Goal: Navigation & Orientation: Find specific page/section

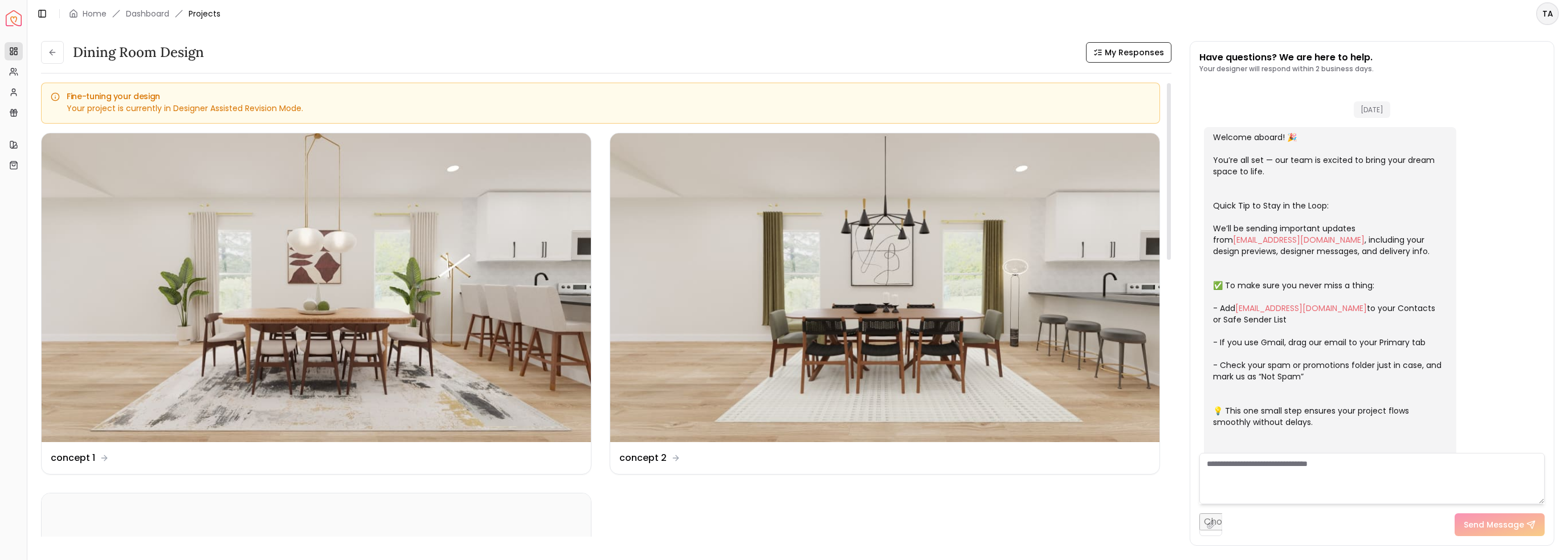
scroll to position [272, 0]
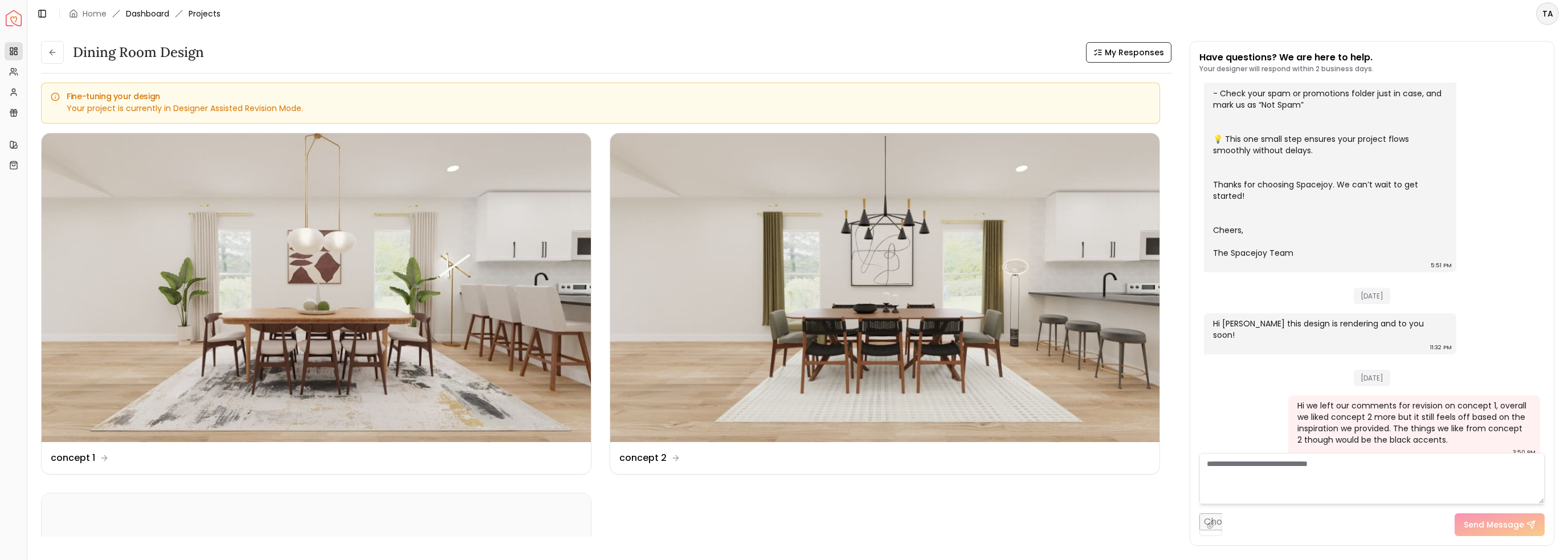
click at [160, 15] on link "Dashboard" at bounding box center [147, 14] width 44 height 11
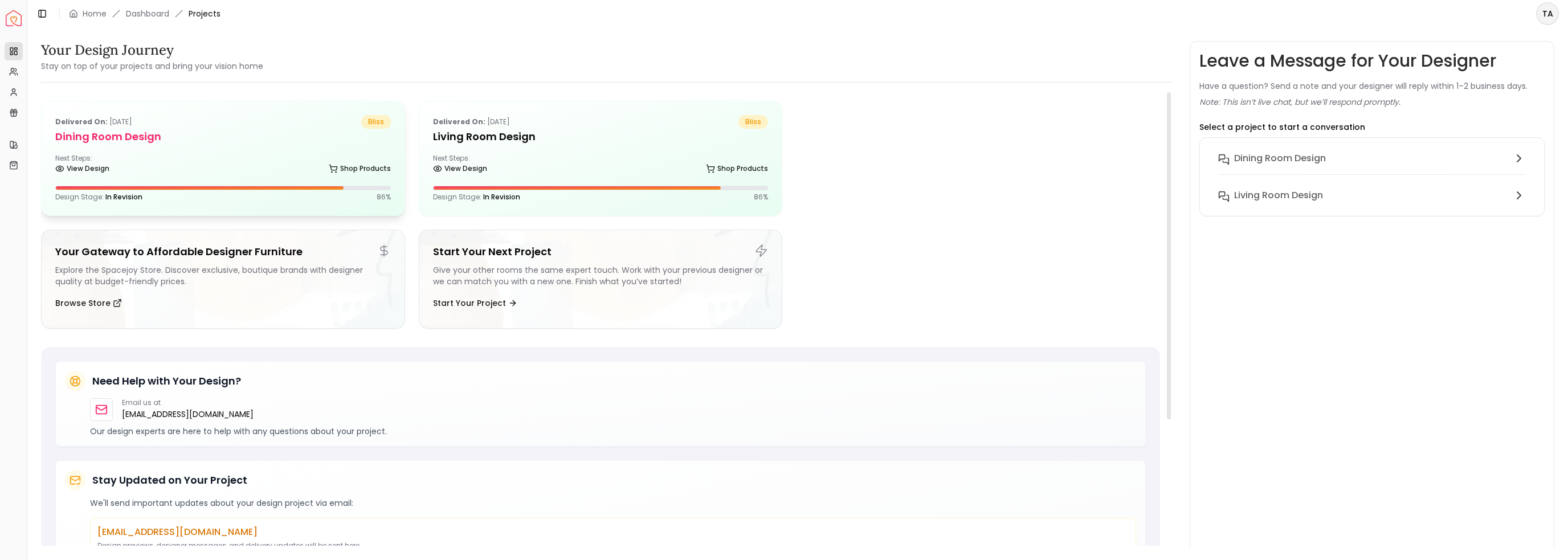
click at [255, 137] on h5 "Dining Room design" at bounding box center [223, 137] width 336 height 16
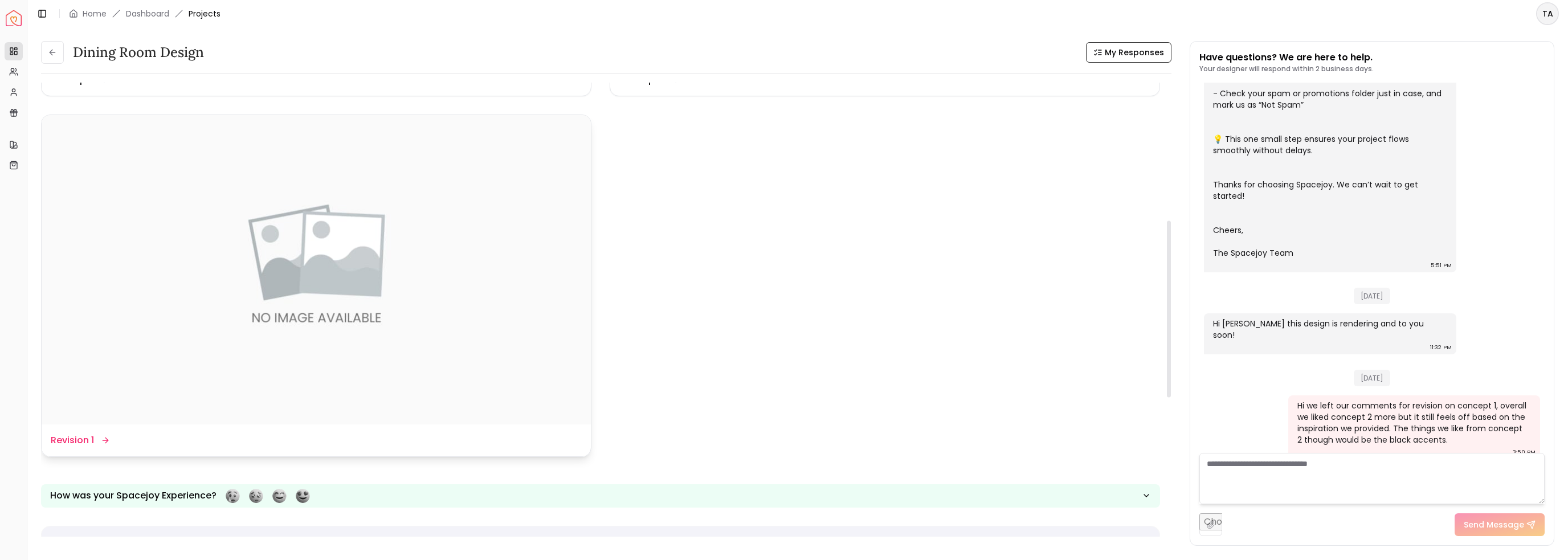
scroll to position [380, 0]
click at [496, 355] on img at bounding box center [317, 268] width 550 height 309
click at [77, 442] on dd "Revision 1" at bounding box center [73, 439] width 44 height 14
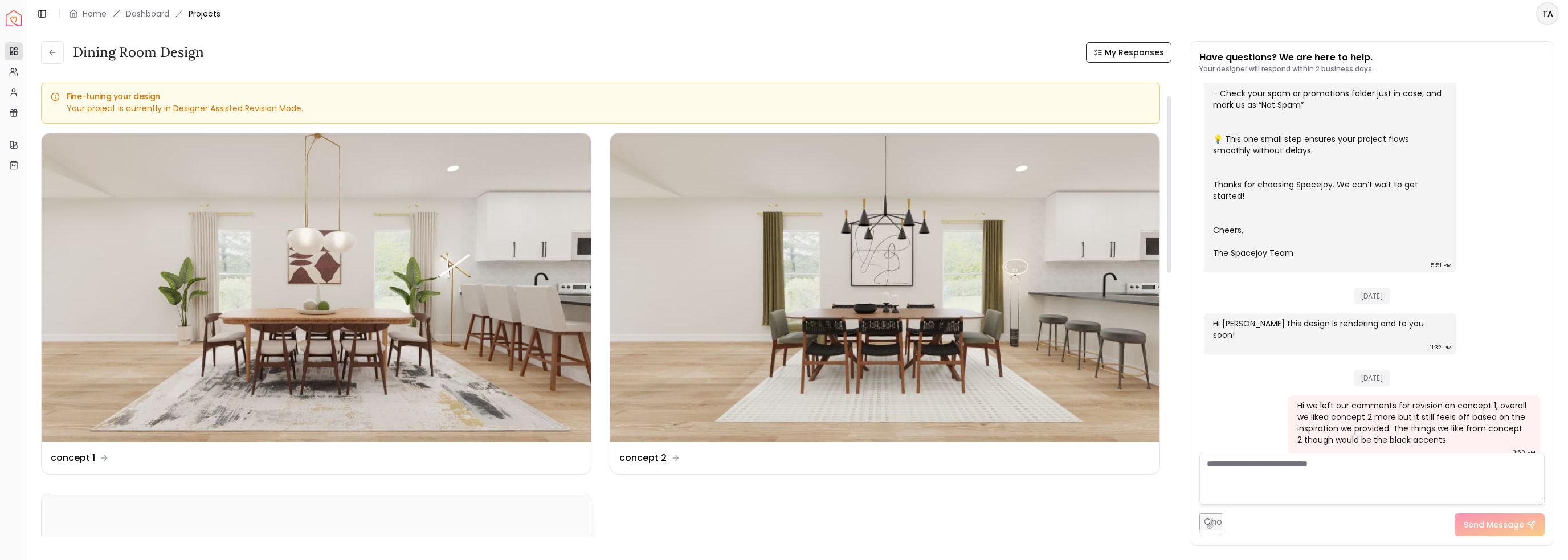
scroll to position [0, 0]
click at [39, 13] on icon at bounding box center [42, 13] width 9 height 9
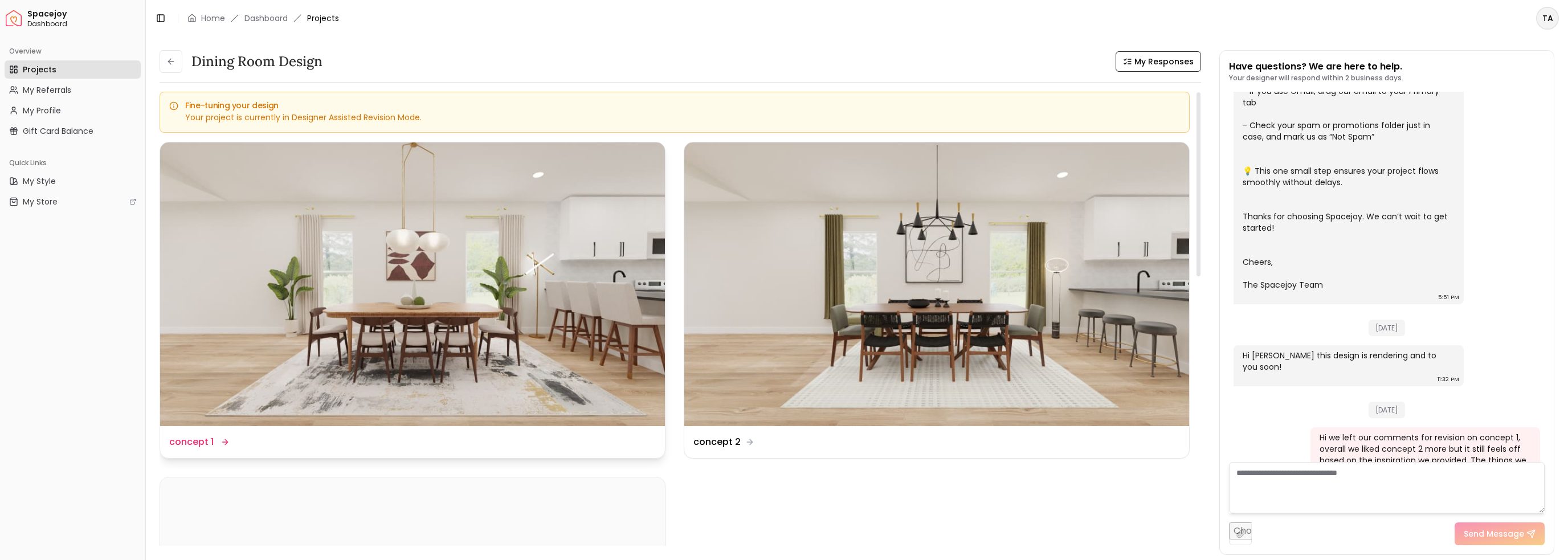
click at [380, 303] on img at bounding box center [413, 284] width 505 height 284
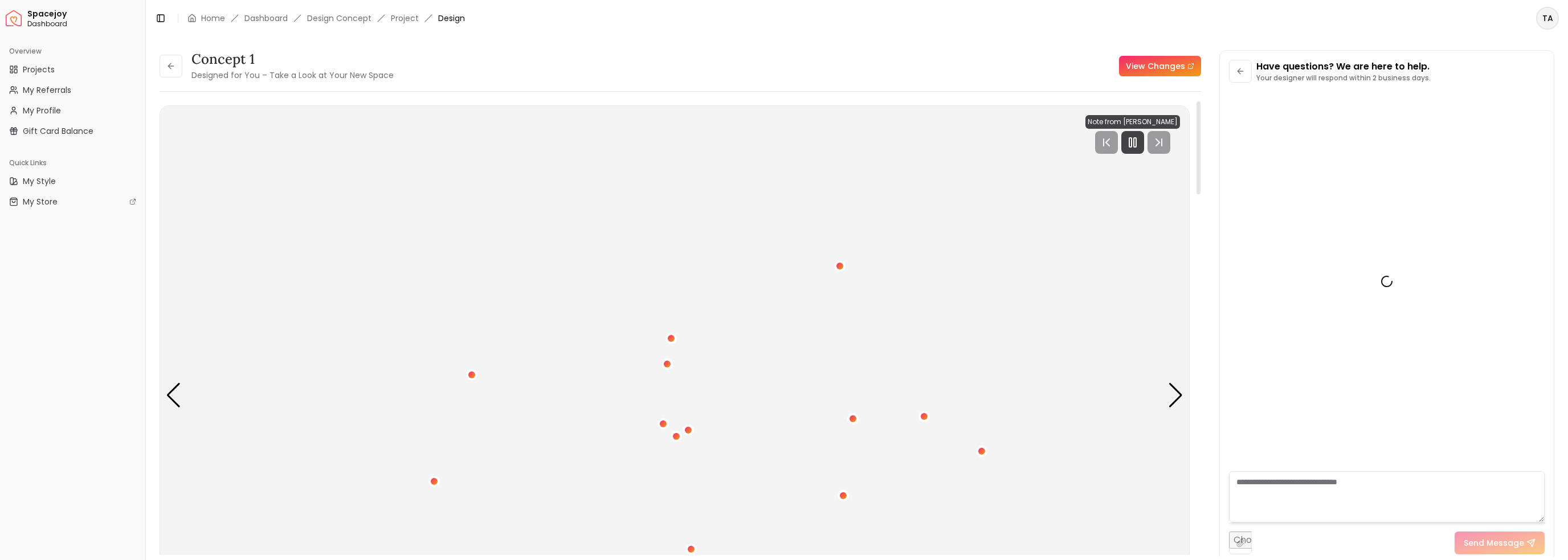
scroll to position [285, 0]
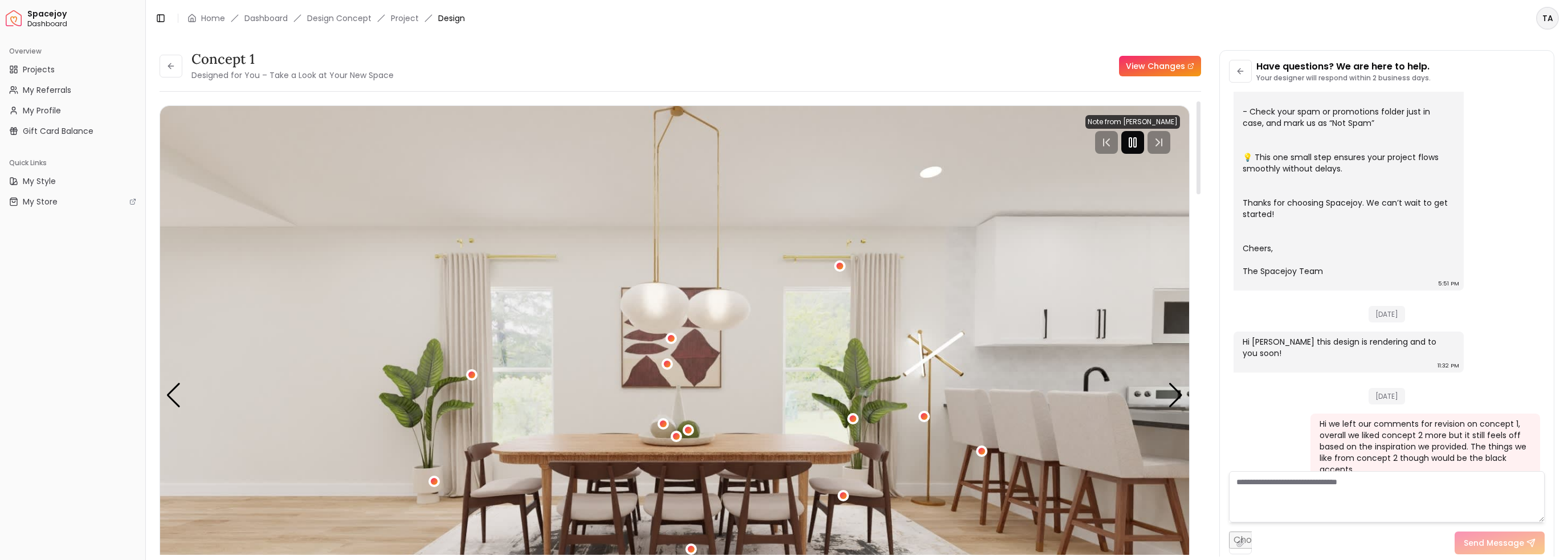
click at [1130, 137] on icon "Pause" at bounding box center [1133, 142] width 14 height 14
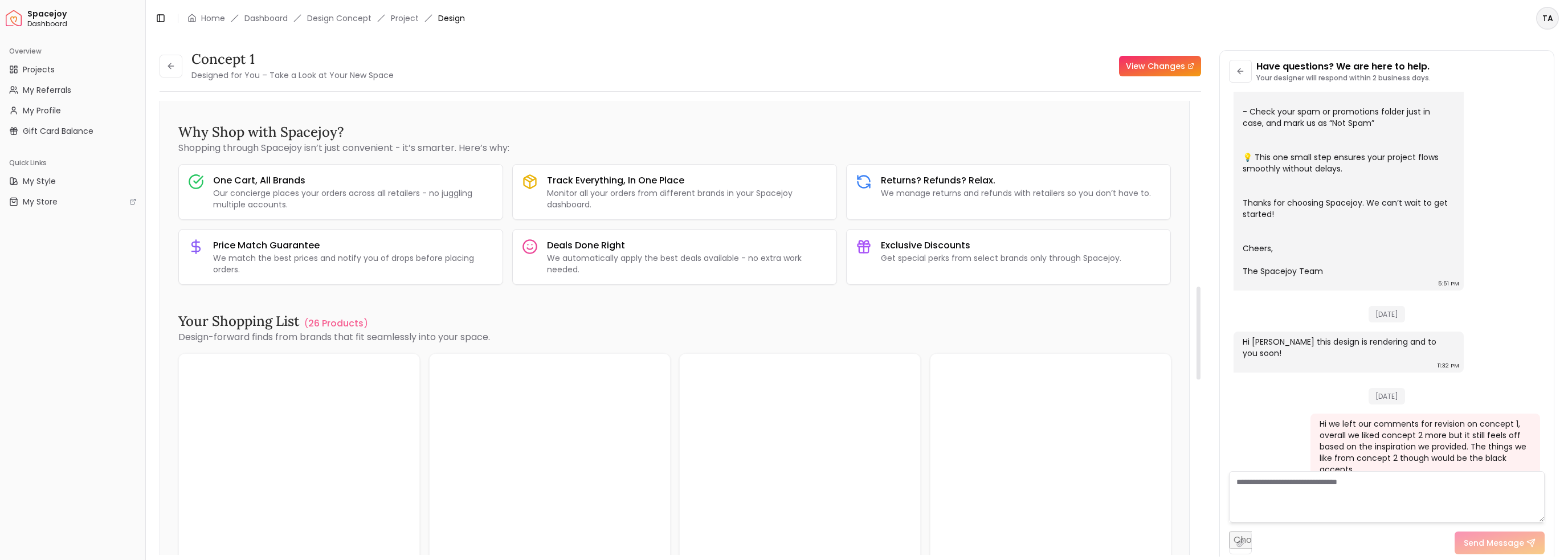
scroll to position [873, 0]
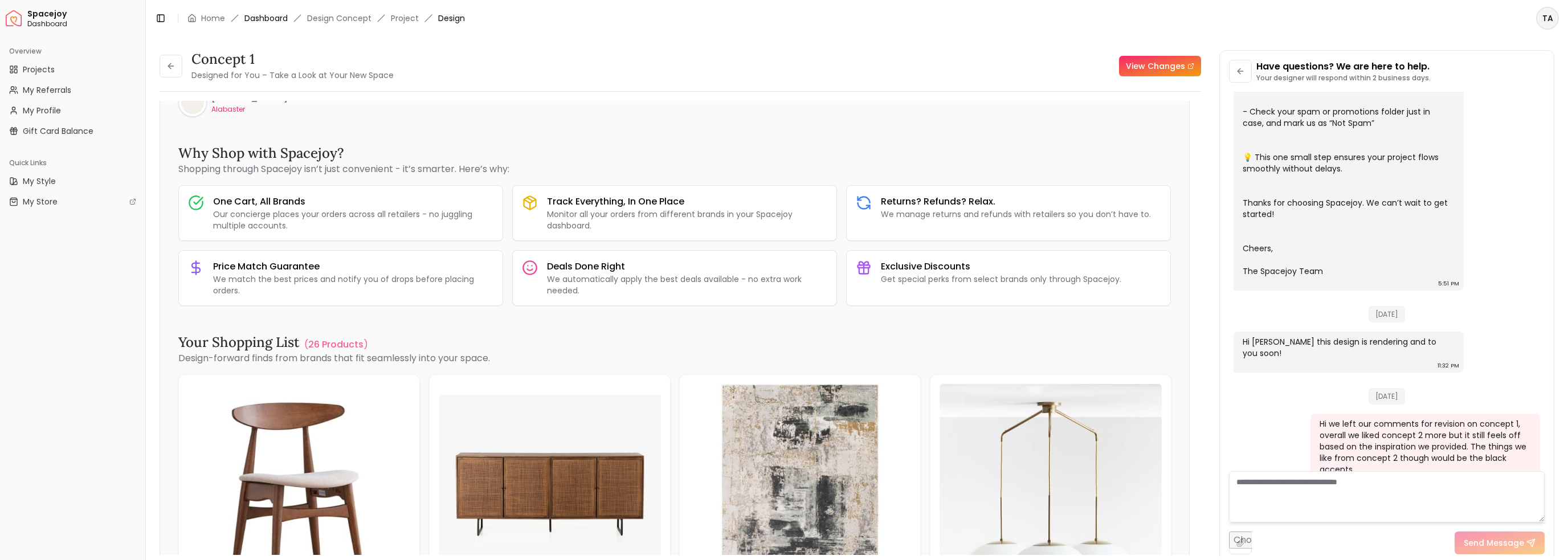
click at [258, 15] on link "Dashboard" at bounding box center [266, 19] width 44 height 11
